Goal: Transaction & Acquisition: Book appointment/travel/reservation

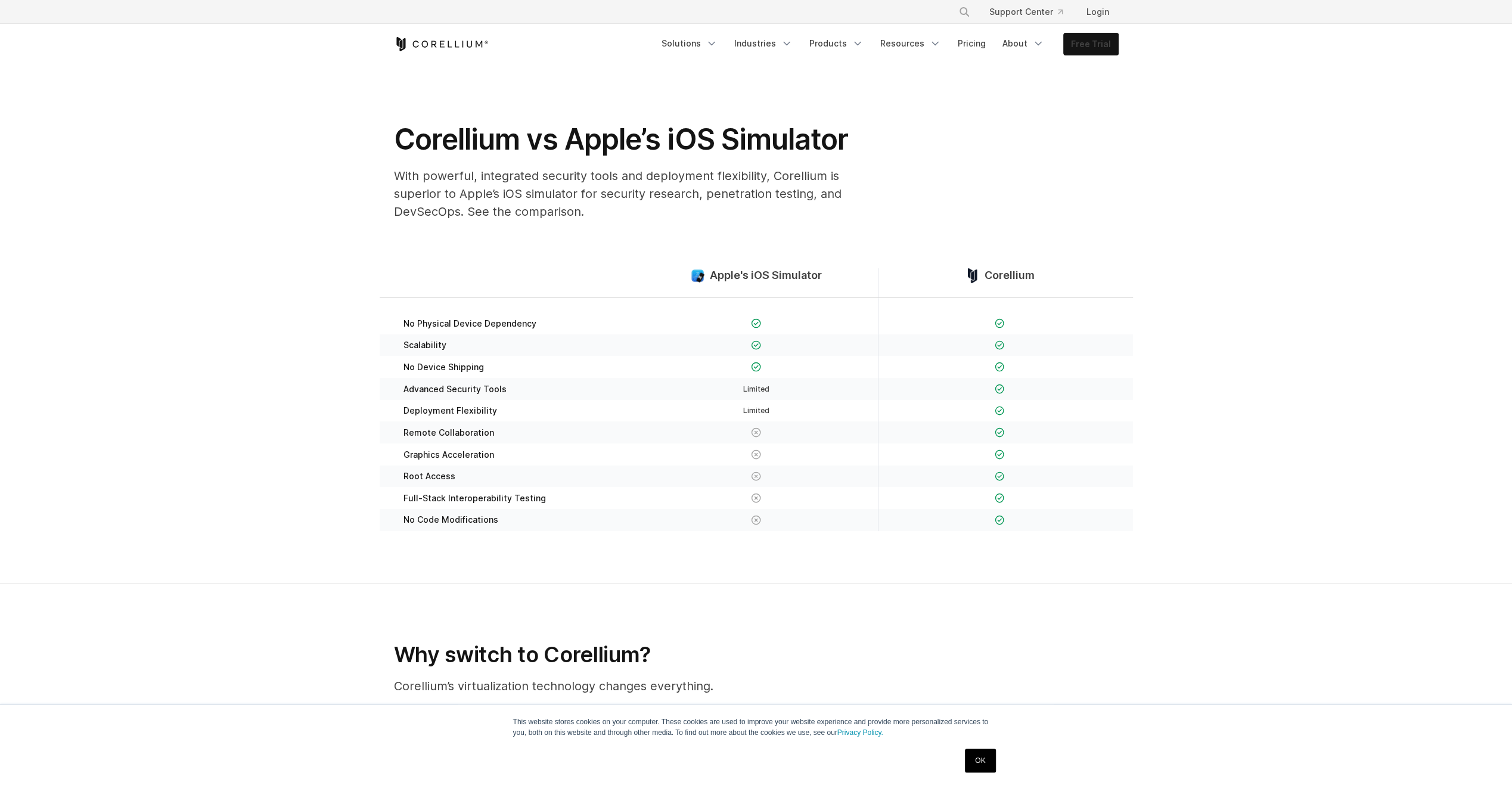
drag, startPoint x: 0, startPoint y: 0, endPoint x: 1076, endPoint y: 52, distance: 1077.3
click at [1076, 52] on link "Free Trial" at bounding box center [1091, 44] width 54 height 22
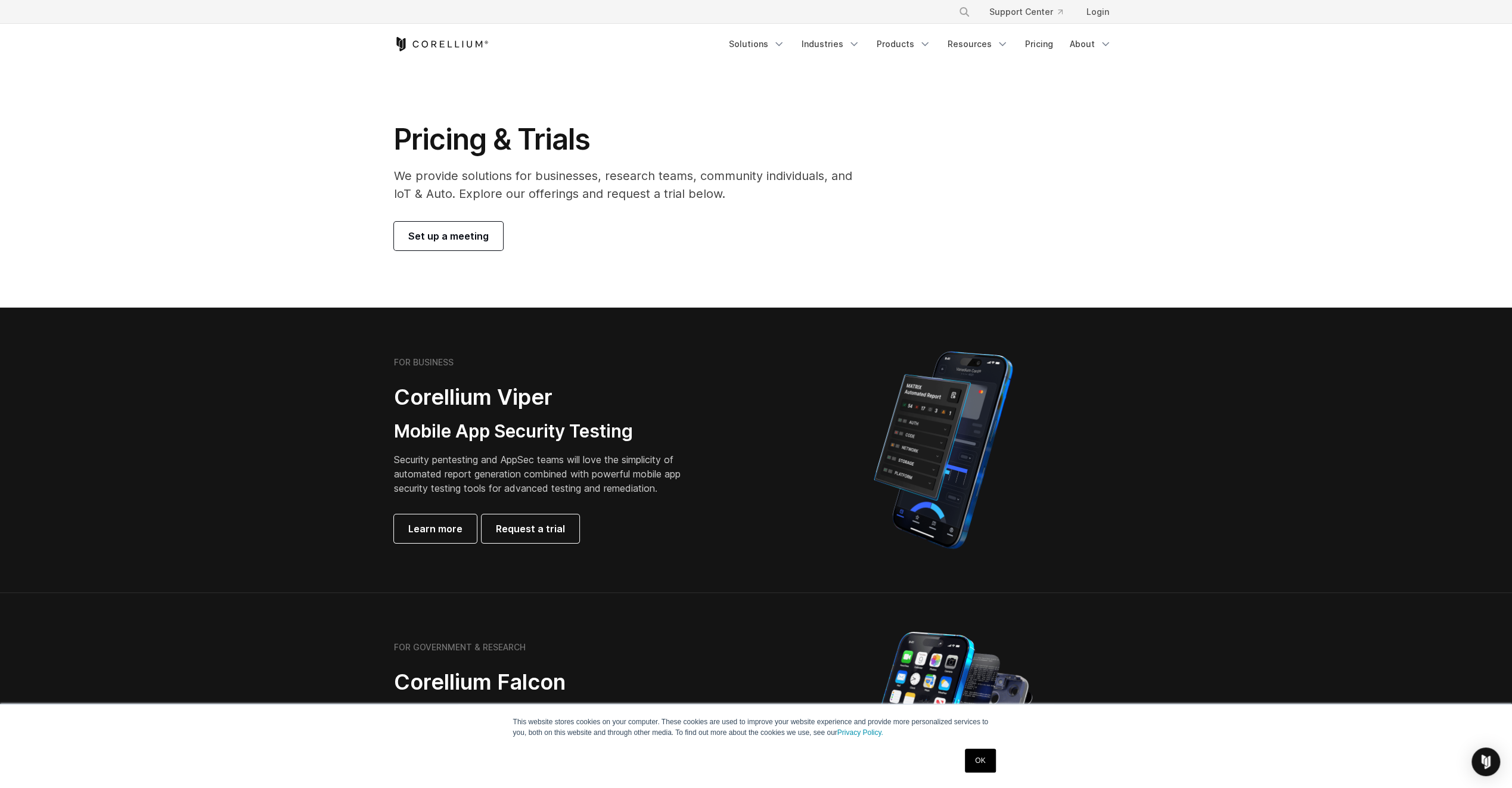
click at [434, 232] on span "Set up a meeting" at bounding box center [448, 236] width 80 height 15
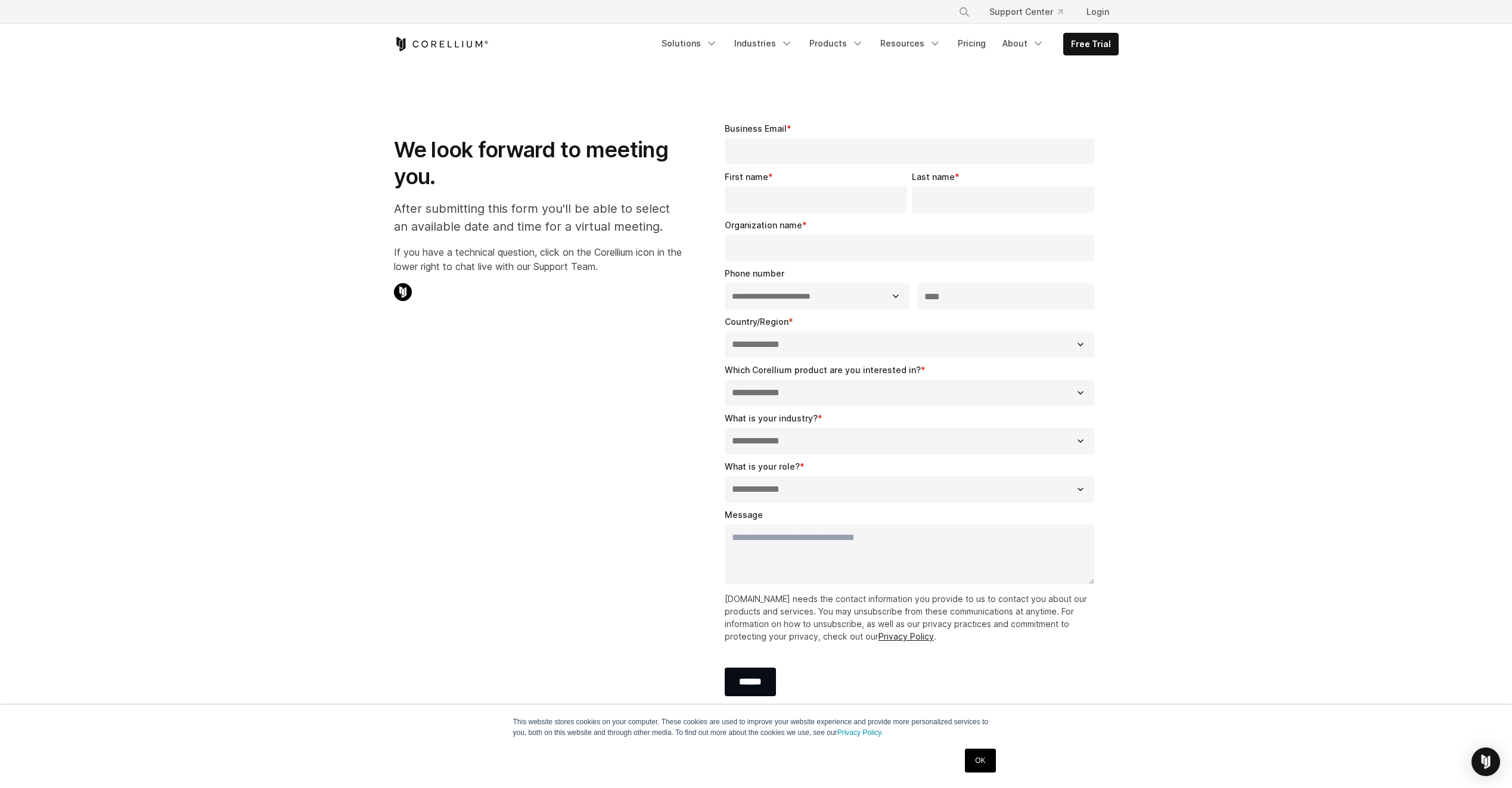
select select "**"
